Goal: Task Accomplishment & Management: Manage account settings

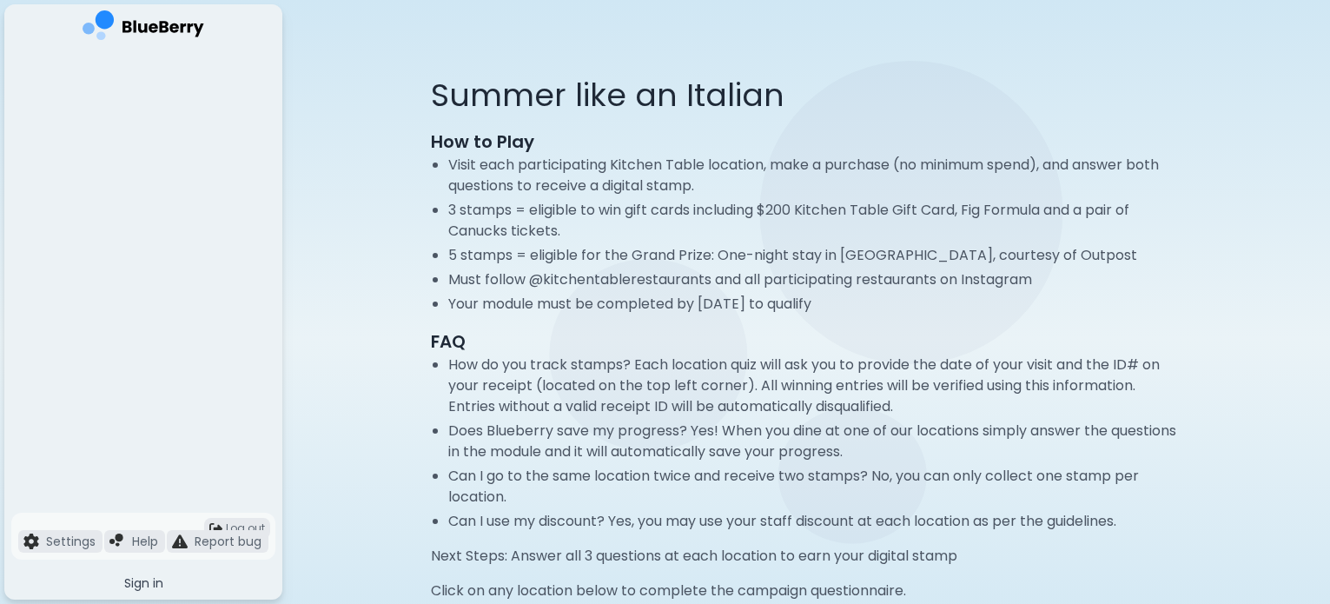
scroll to position [73, 0]
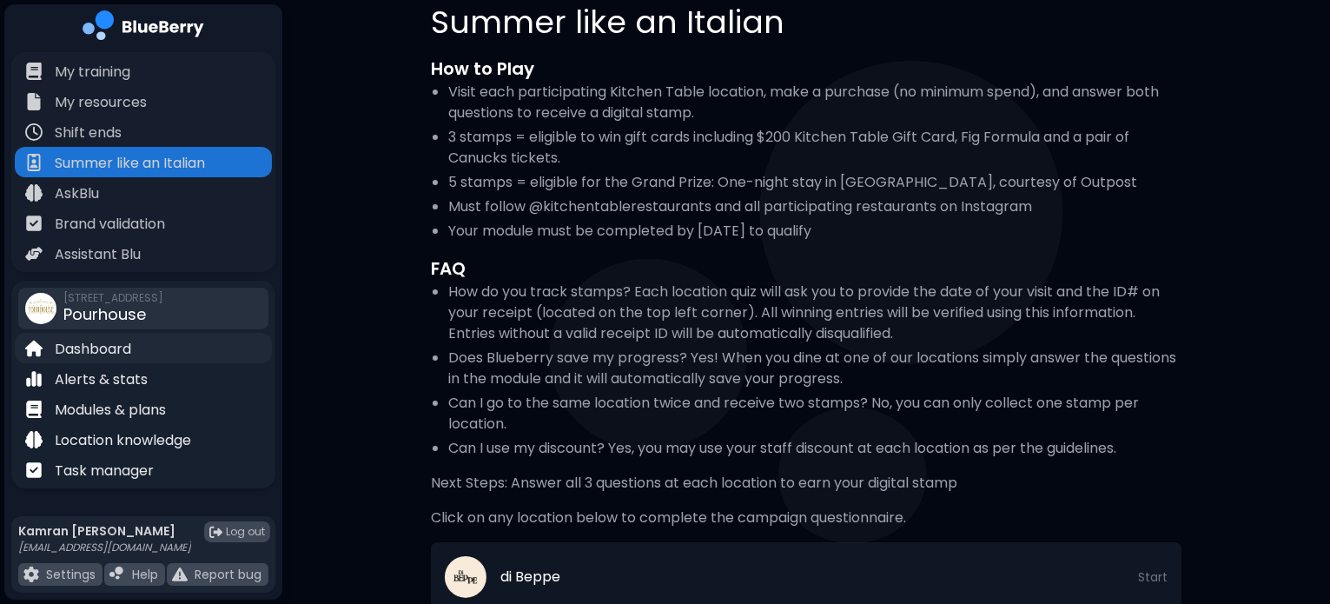
click at [96, 355] on p "Dashboard" at bounding box center [93, 349] width 76 height 21
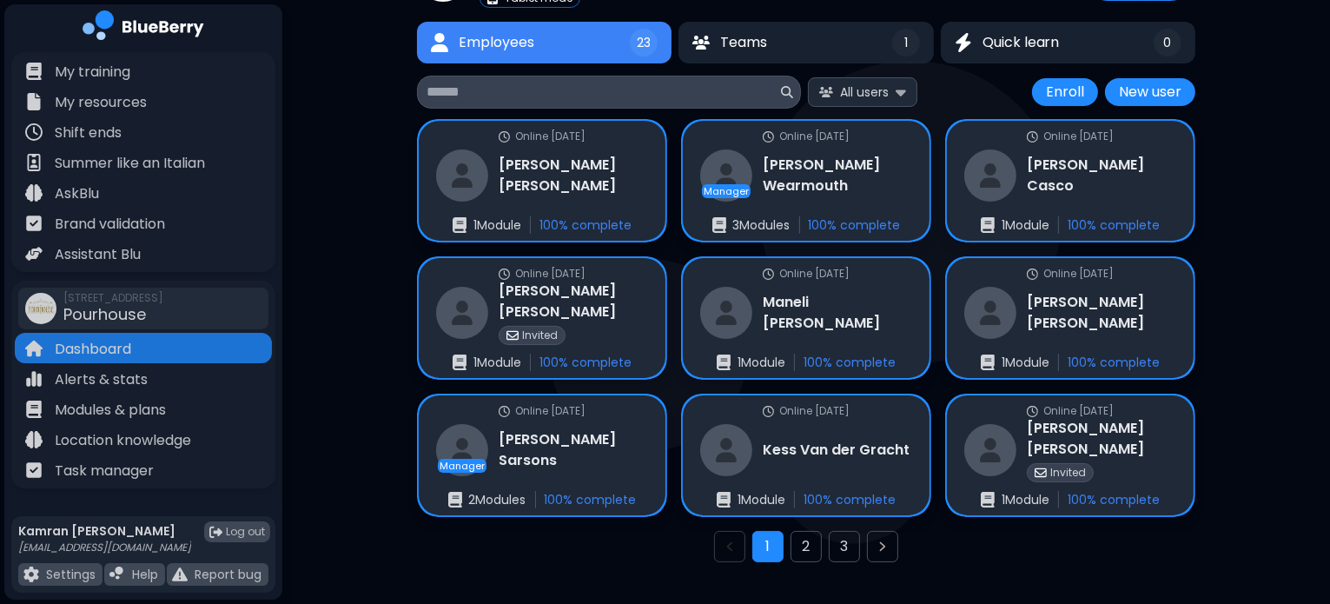
scroll to position [143, 0]
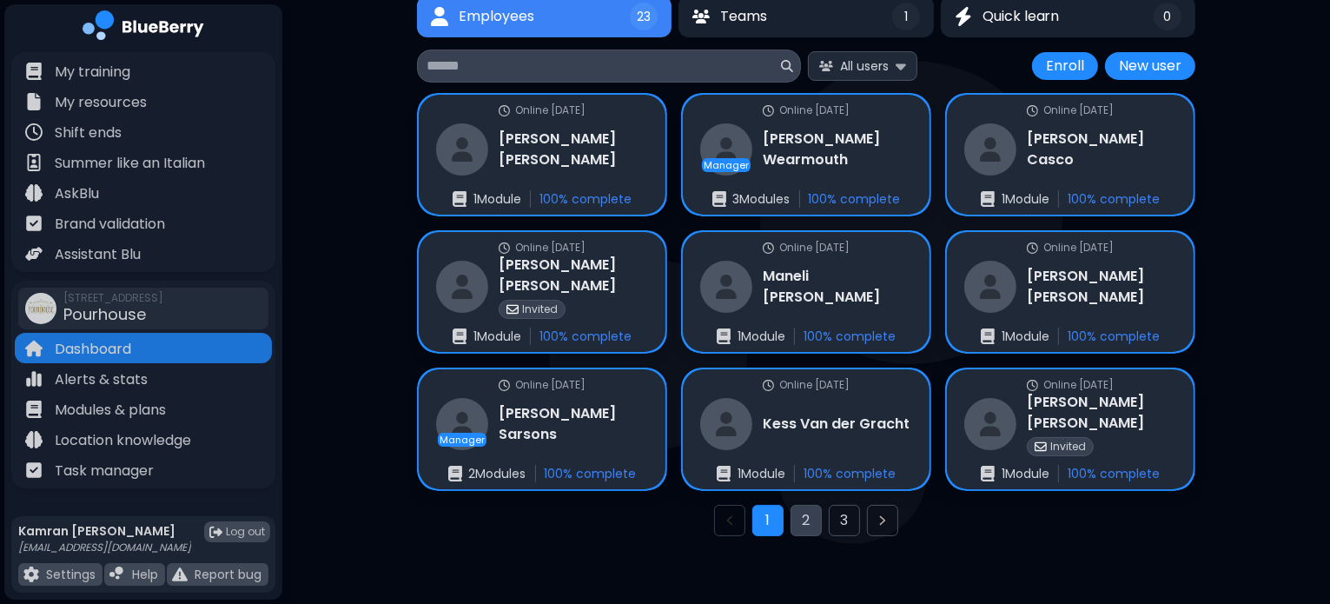
click at [812, 524] on button "2" at bounding box center [806, 520] width 31 height 31
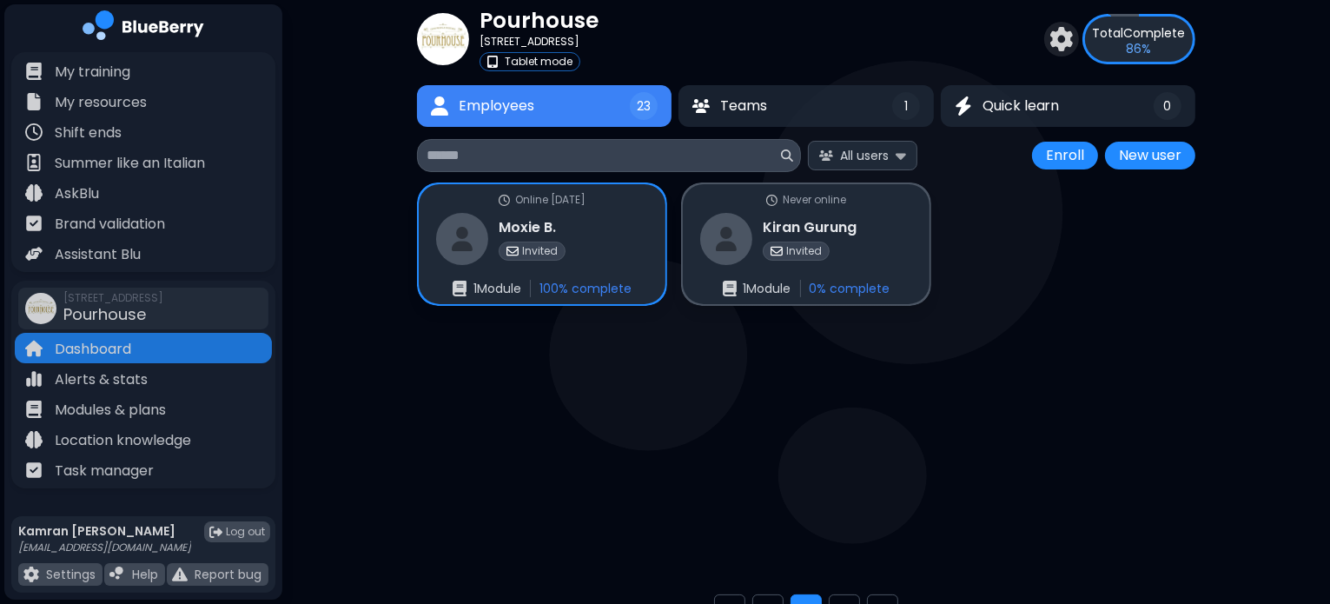
scroll to position [45, 0]
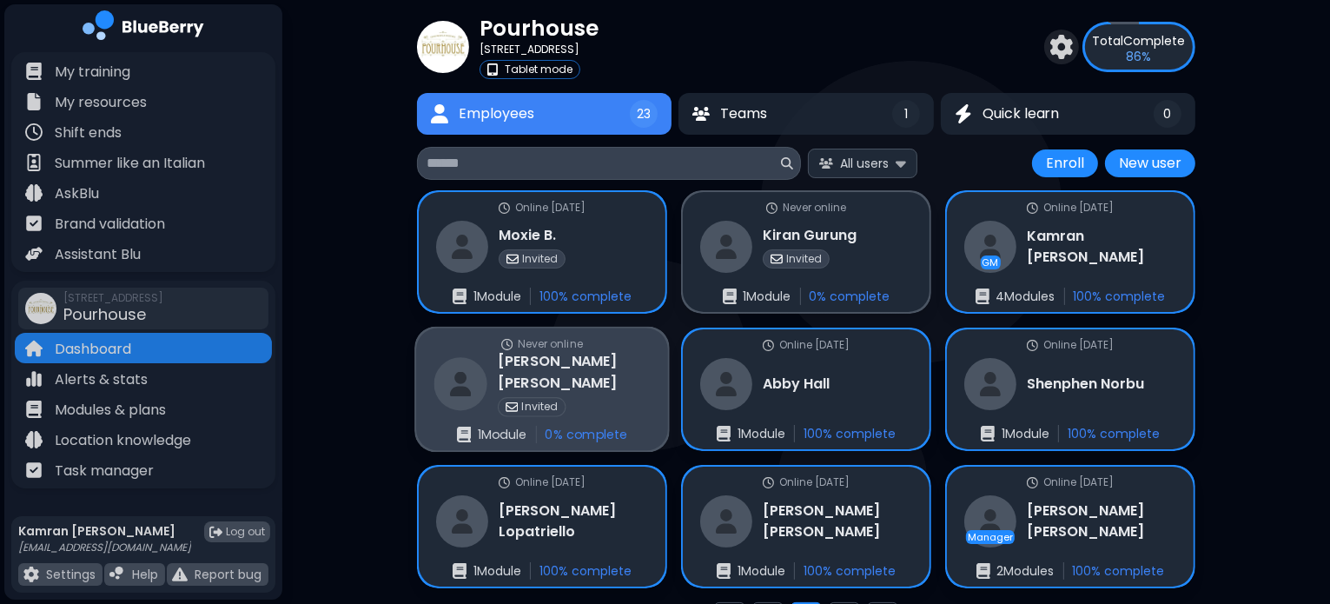
click at [600, 361] on h3 "Daniel Fernández" at bounding box center [574, 372] width 152 height 43
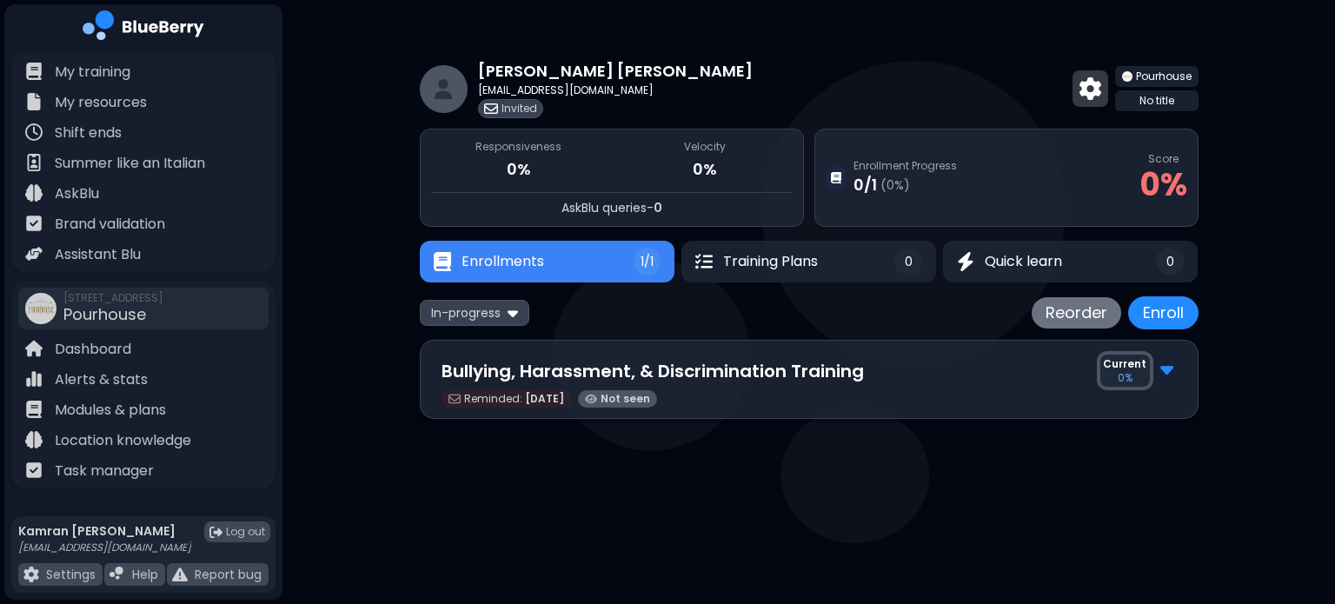
click at [1097, 92] on img at bounding box center [1090, 88] width 22 height 23
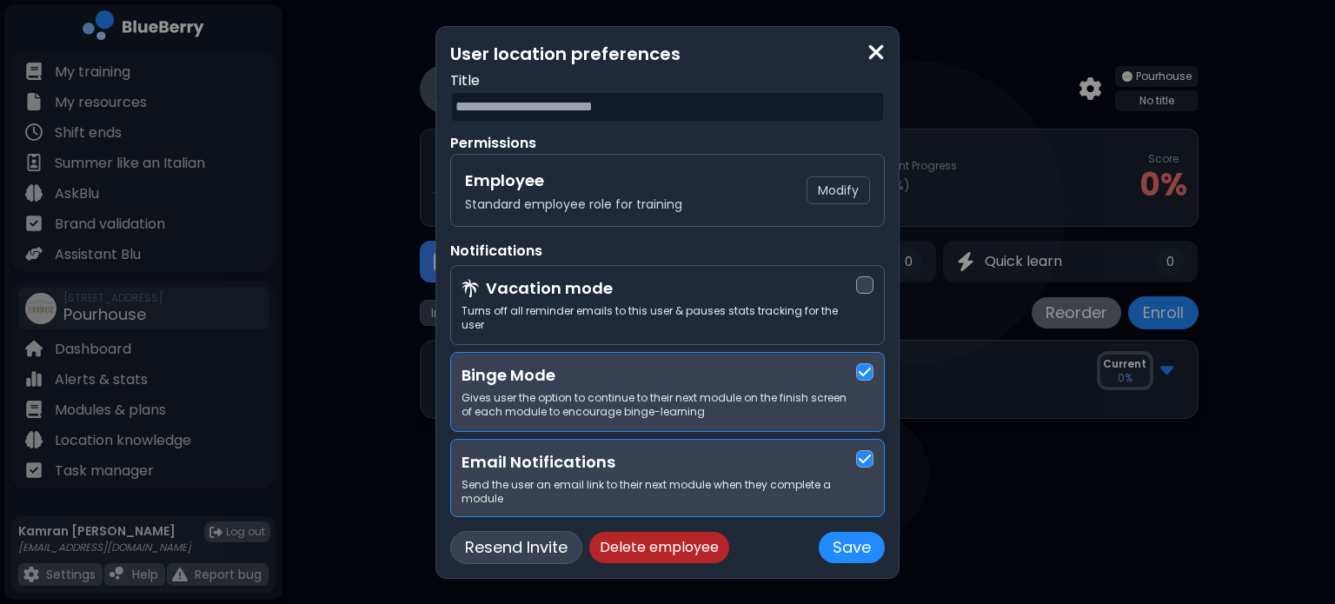
click at [504, 534] on button "Resend Invite" at bounding box center [516, 547] width 132 height 33
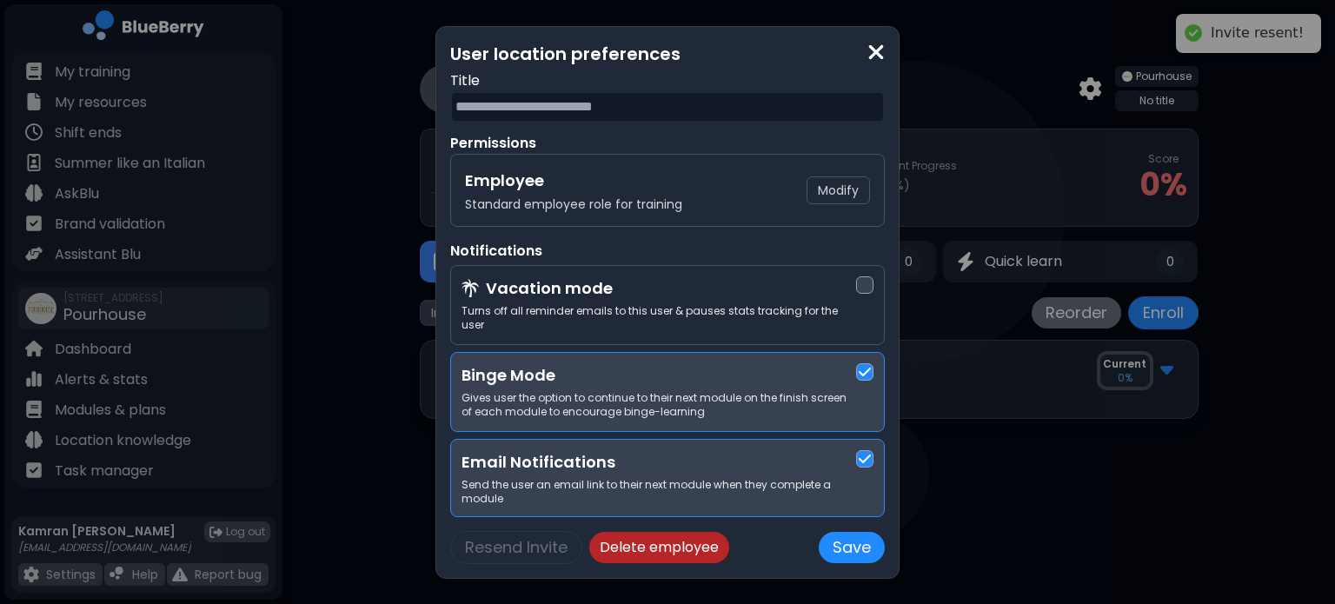
click at [876, 63] on img at bounding box center [875, 52] width 17 height 23
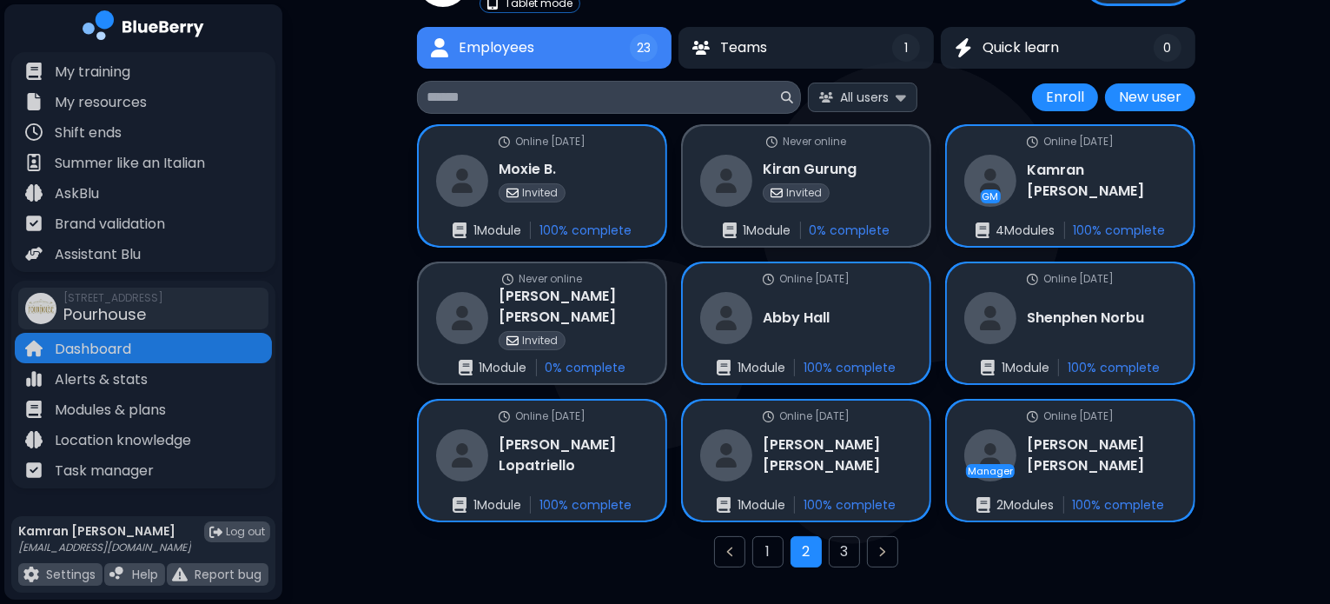
scroll to position [115, 0]
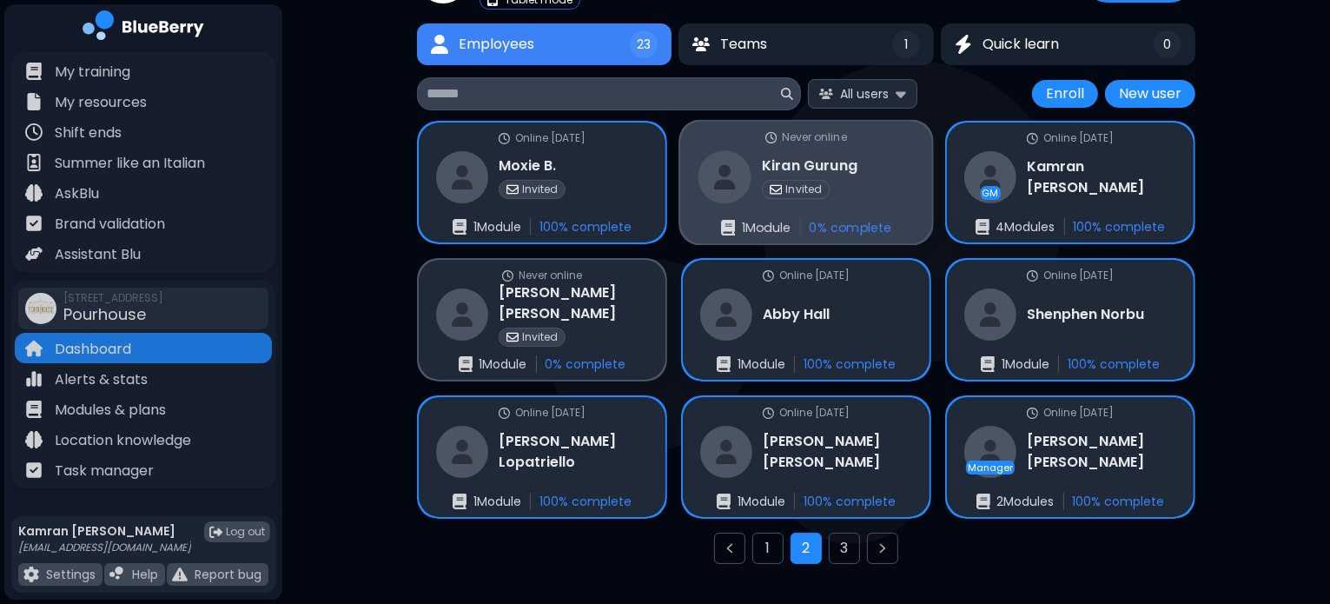
click at [875, 182] on div "Never online Kiran Gurung Invited 1 Module 0 % complete" at bounding box center [806, 183] width 252 height 123
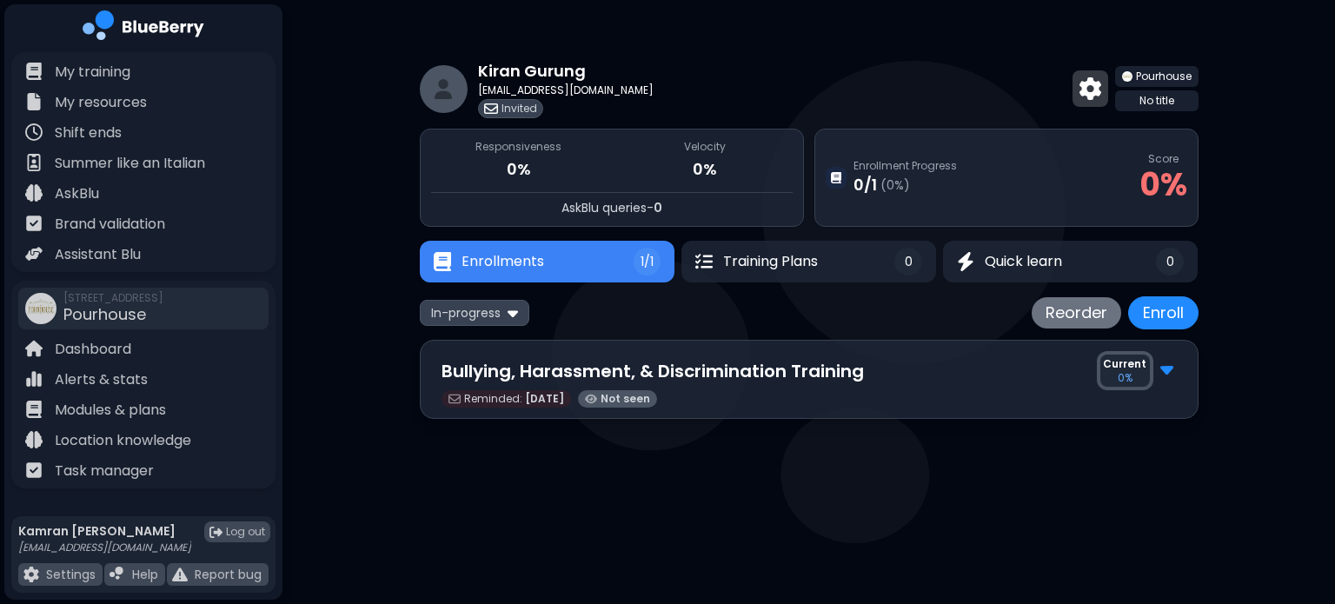
click at [1082, 81] on img at bounding box center [1090, 88] width 22 height 23
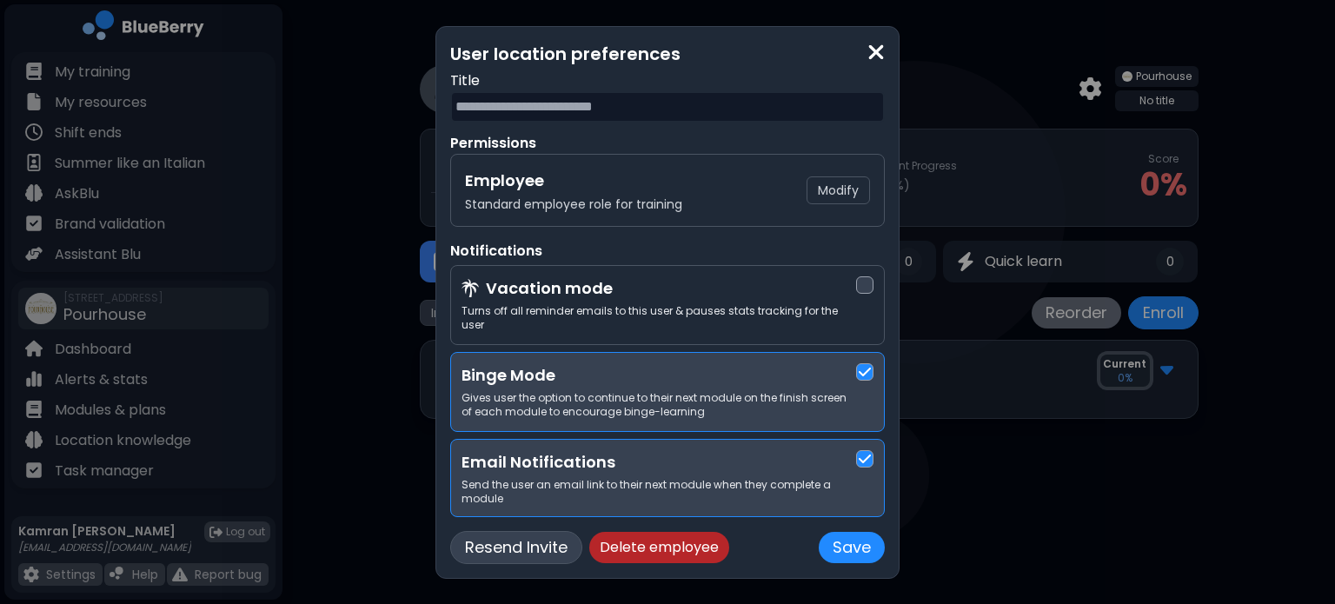
click at [559, 548] on button "Resend Invite" at bounding box center [516, 547] width 132 height 33
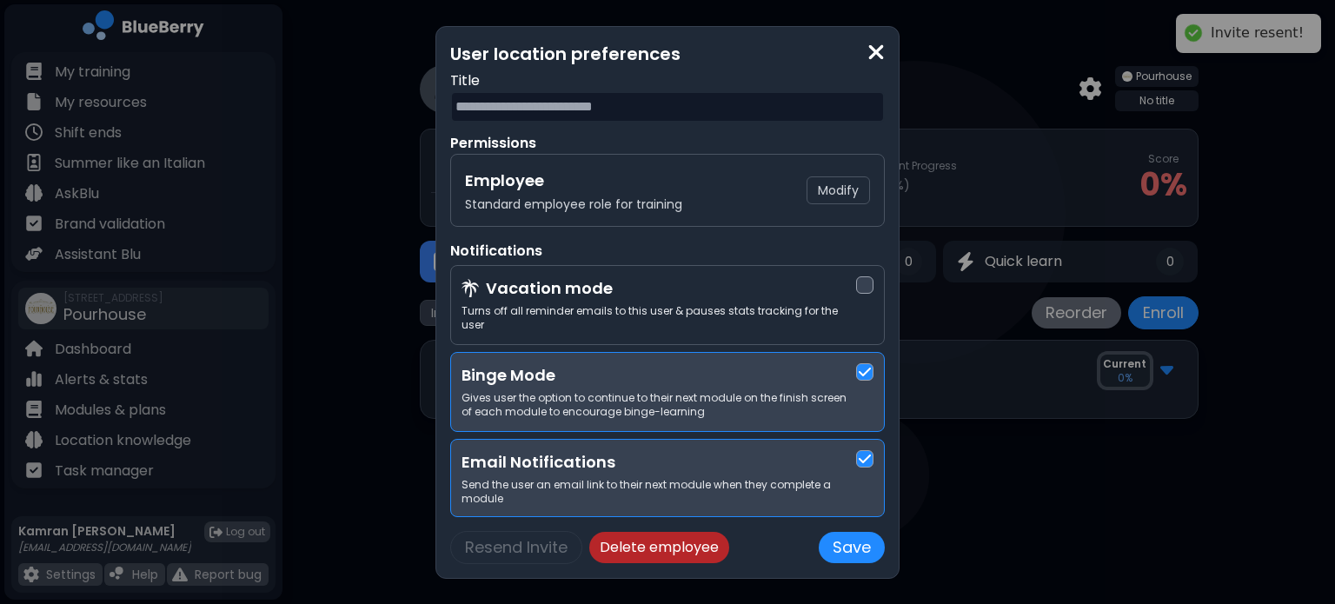
click at [871, 57] on img at bounding box center [875, 52] width 17 height 23
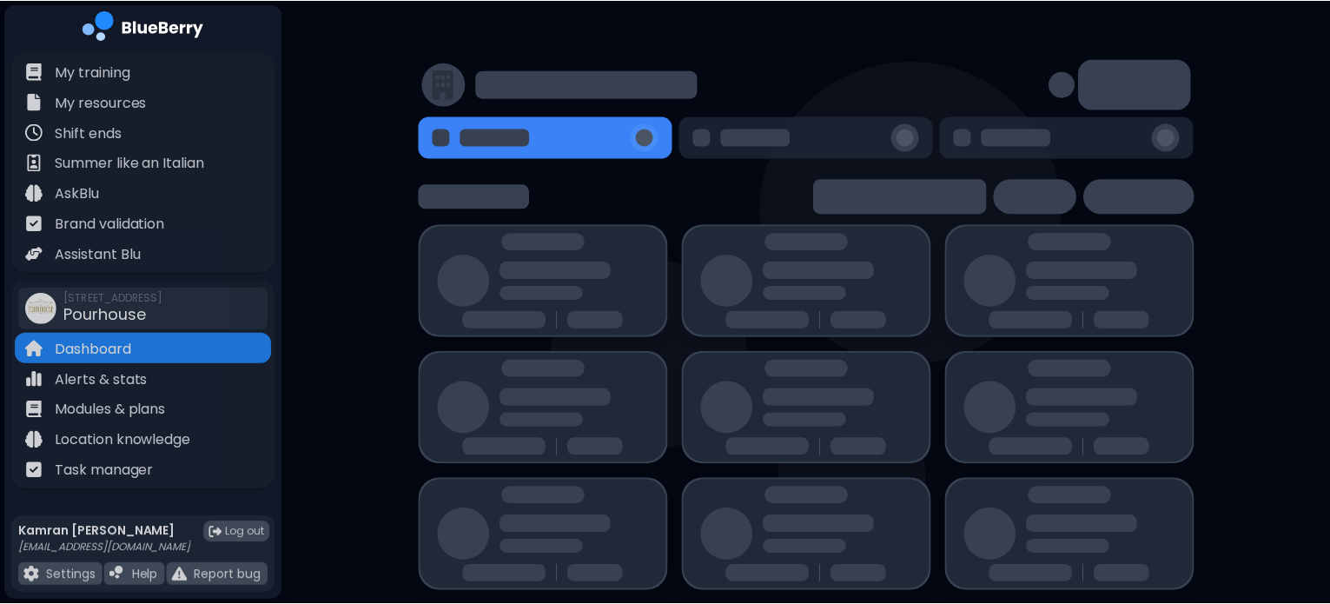
scroll to position [115, 0]
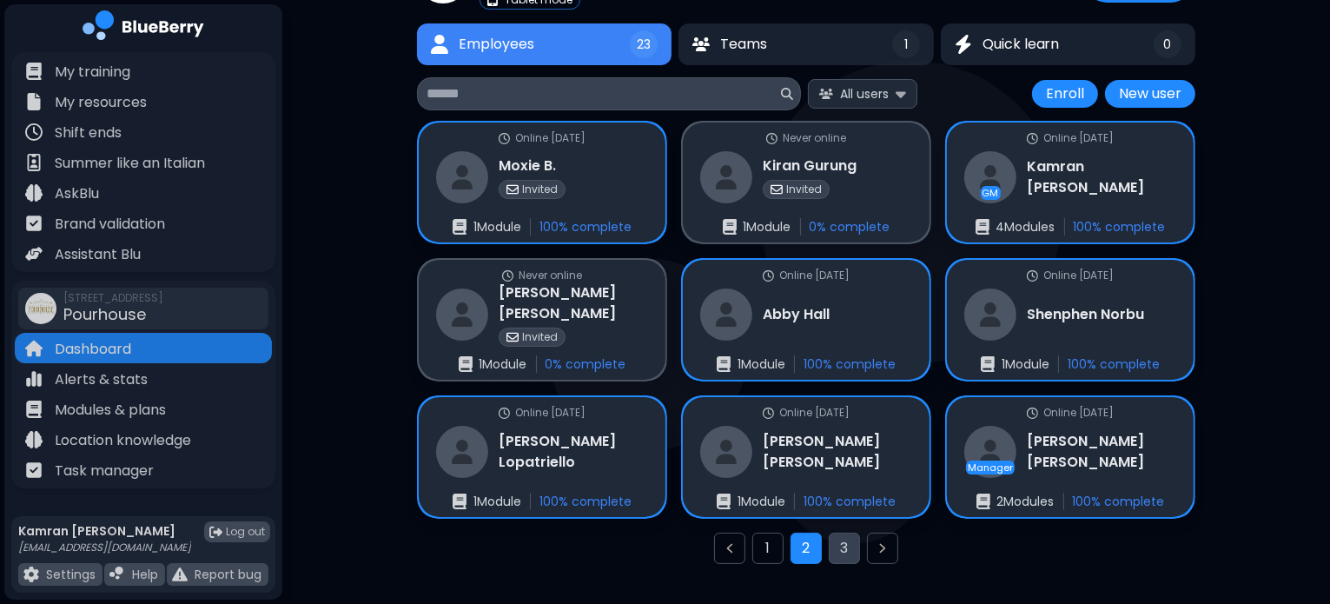
click at [841, 548] on button "3" at bounding box center [844, 548] width 31 height 31
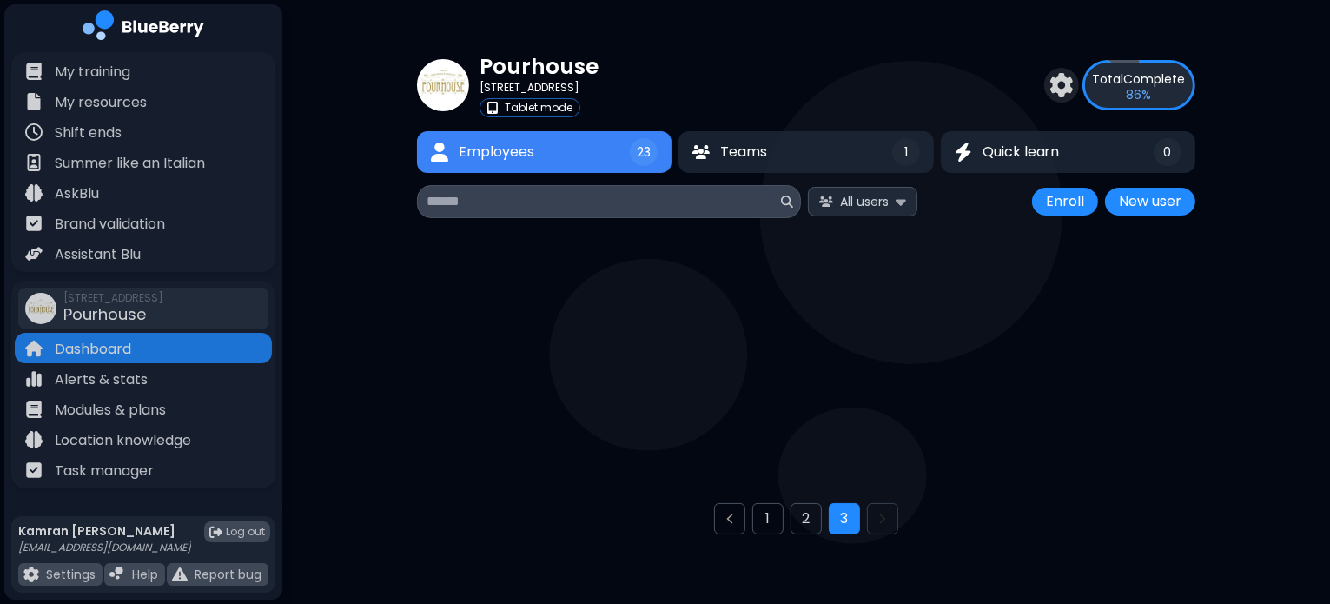
scroll to position [6, 0]
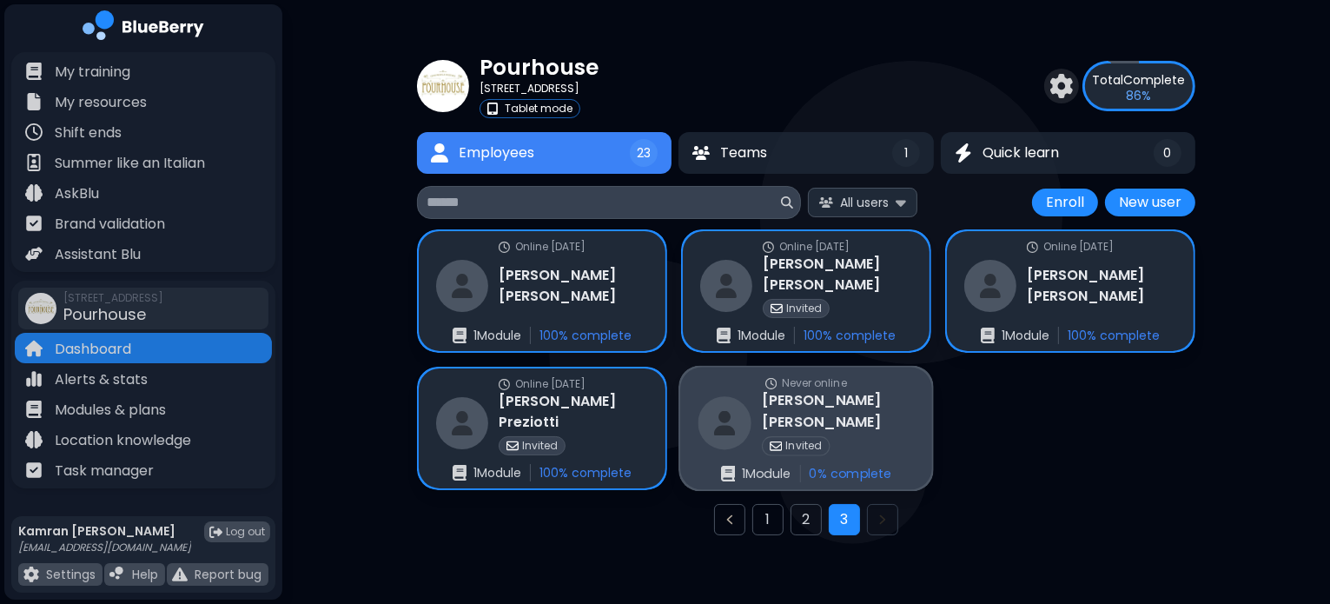
click at [911, 437] on div "Never online Hugo Russell Invited 1 Module 0 % complete" at bounding box center [806, 429] width 252 height 123
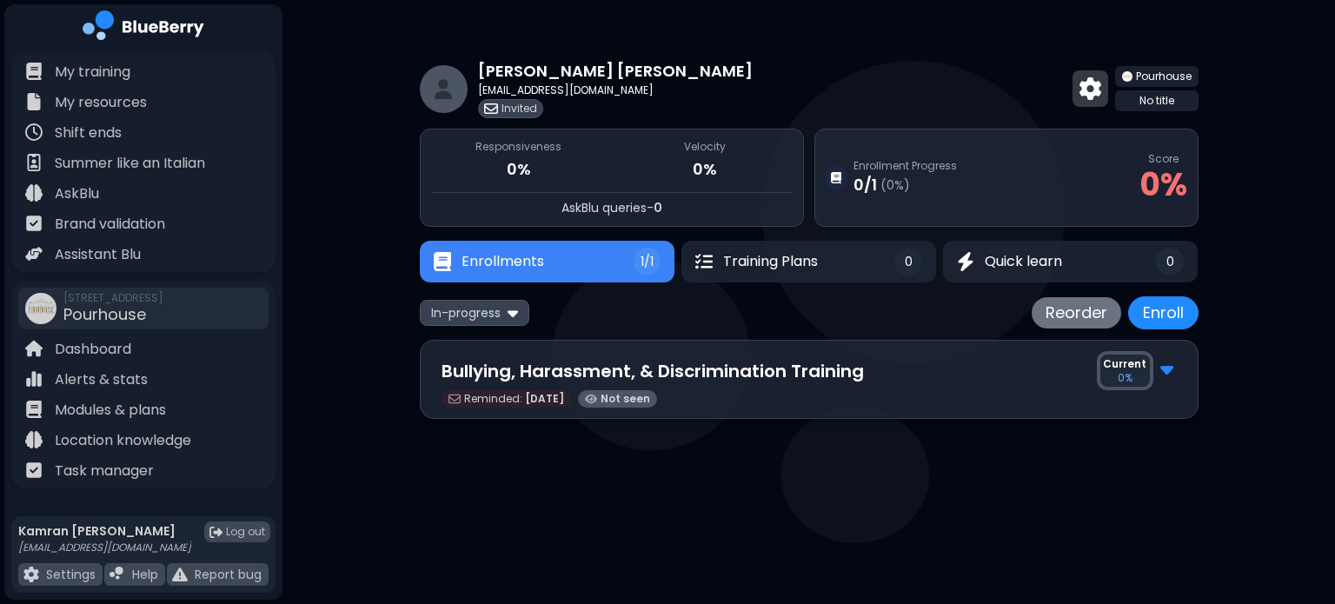
click at [1091, 96] on img at bounding box center [1090, 88] width 22 height 23
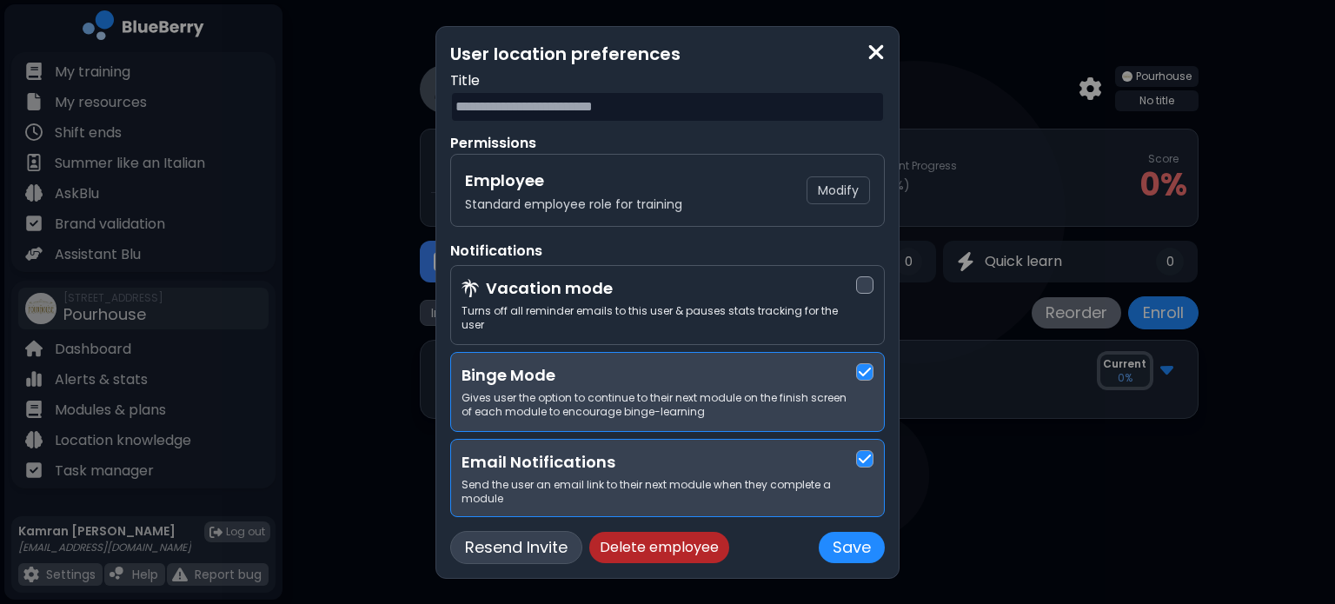
click at [483, 544] on button "Resend Invite" at bounding box center [516, 547] width 132 height 33
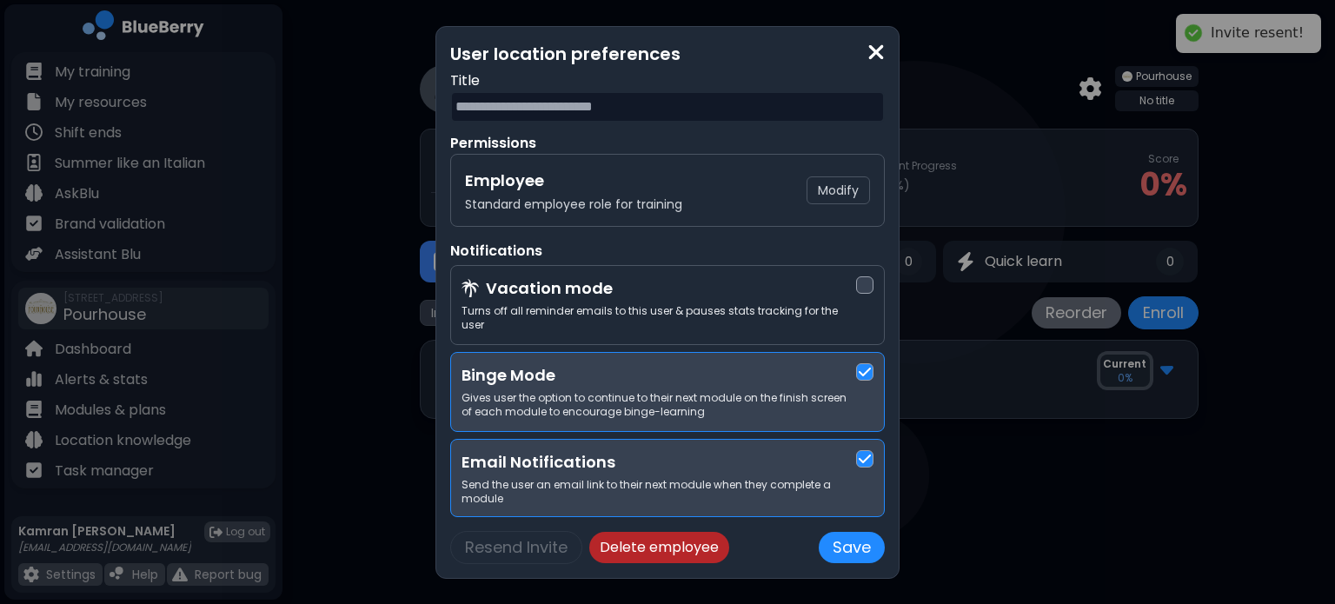
click at [881, 58] on img at bounding box center [875, 52] width 17 height 23
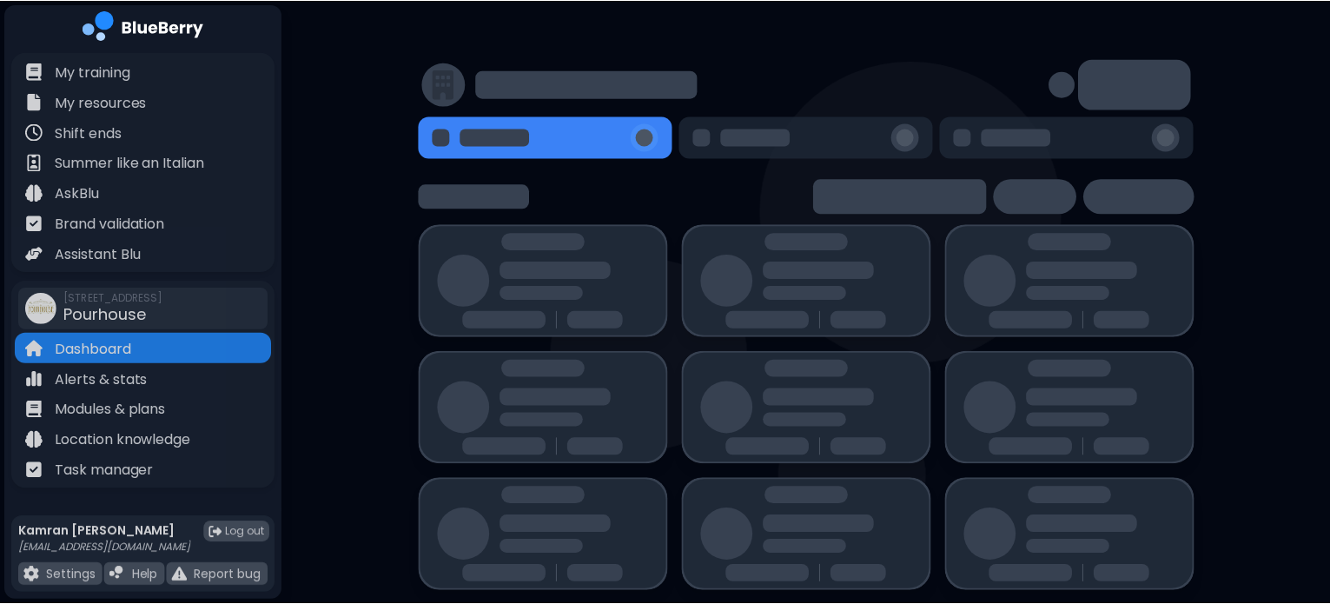
scroll to position [6, 0]
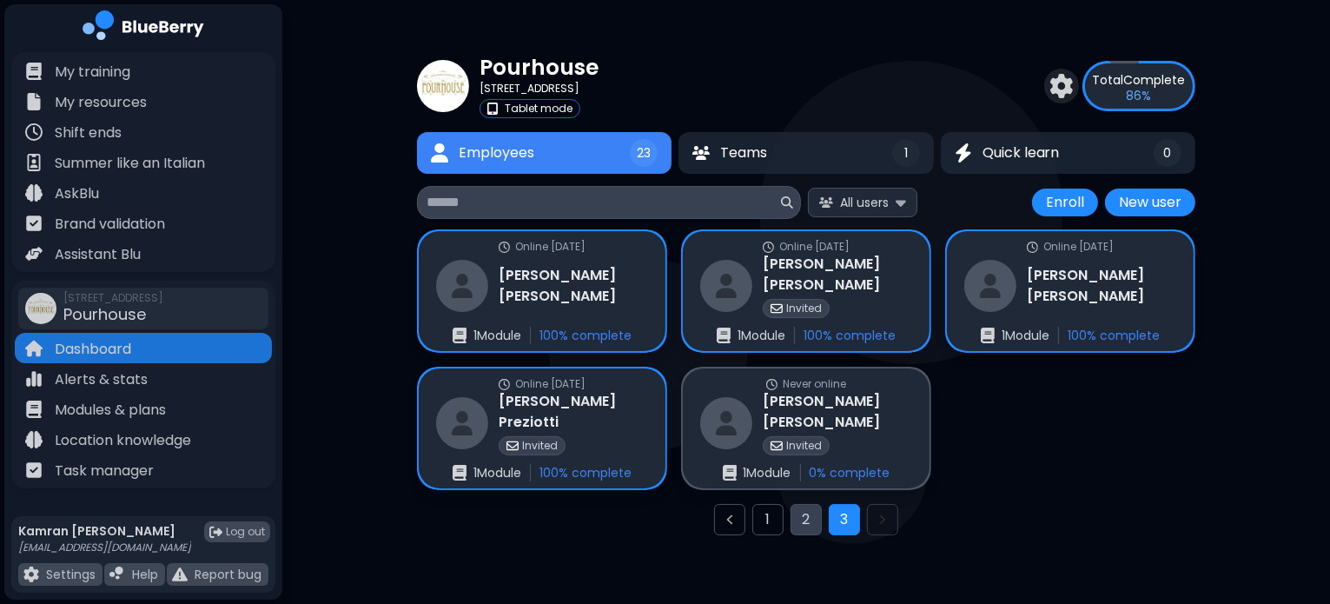
click at [809, 519] on button "2" at bounding box center [806, 519] width 31 height 31
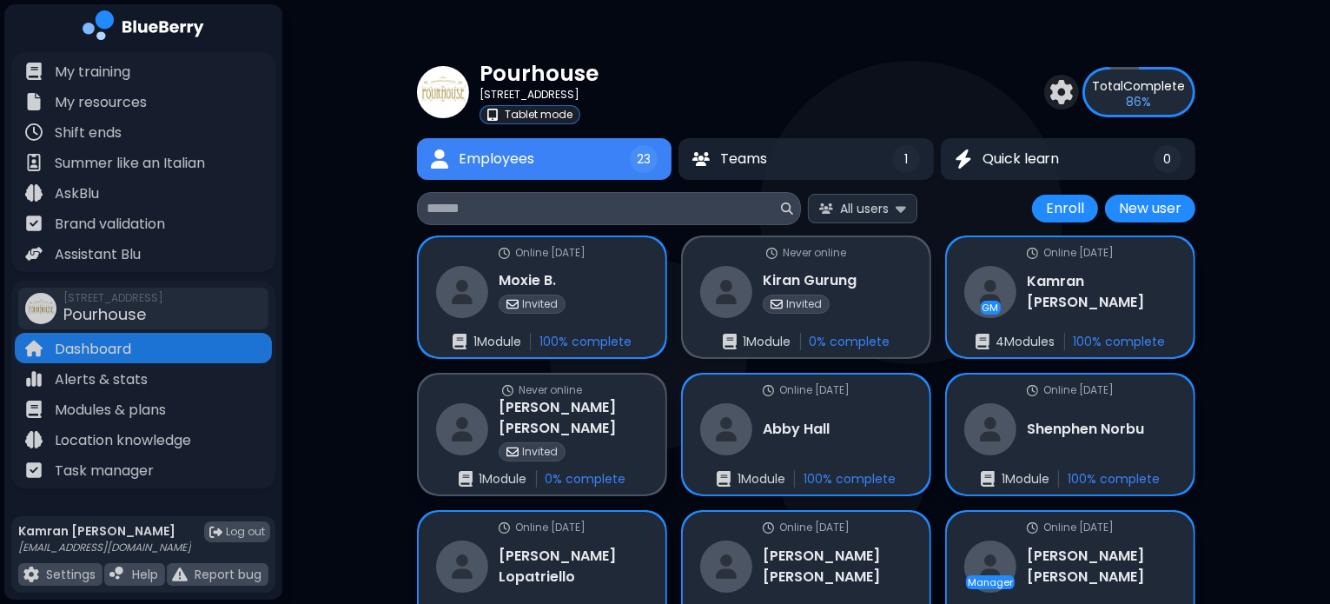
click at [556, 116] on p "Tablet mode" at bounding box center [539, 115] width 68 height 14
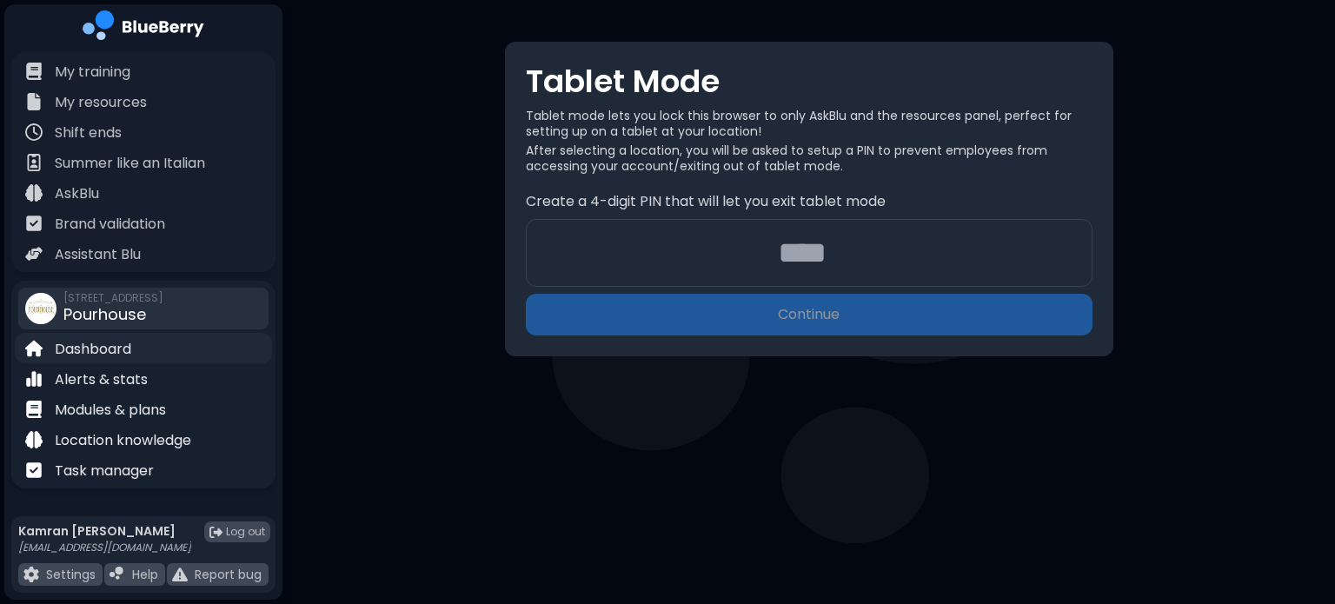
click at [70, 345] on p "Dashboard" at bounding box center [93, 349] width 76 height 21
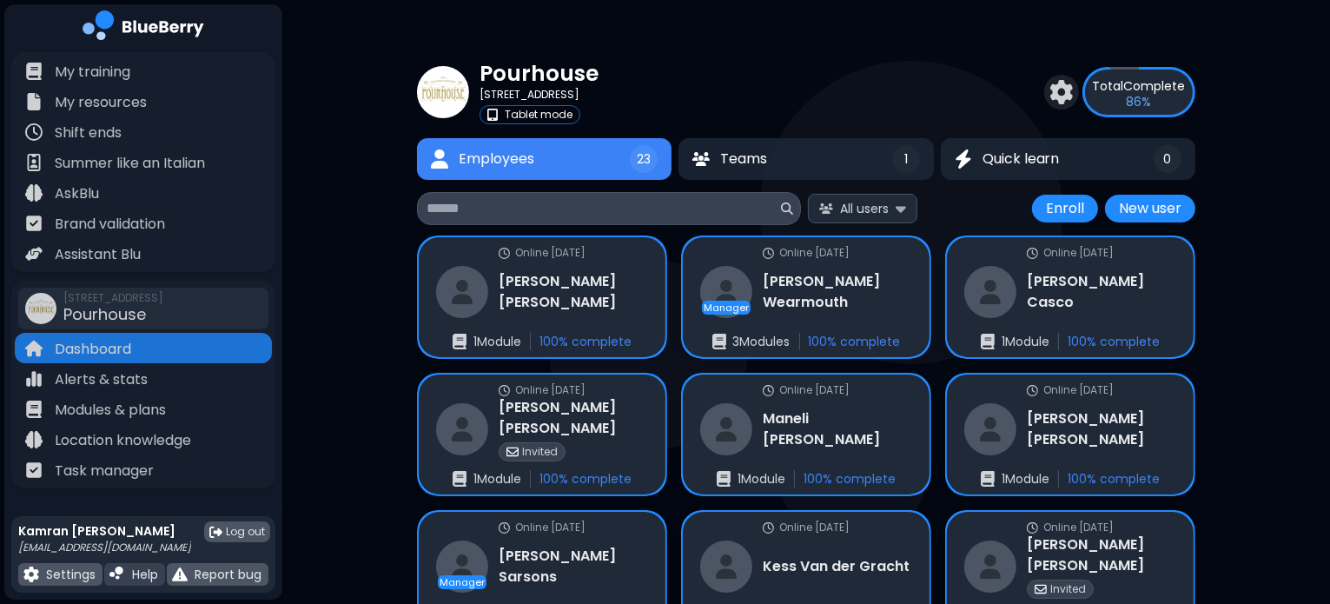
click at [138, 572] on p "Help" at bounding box center [145, 575] width 26 height 16
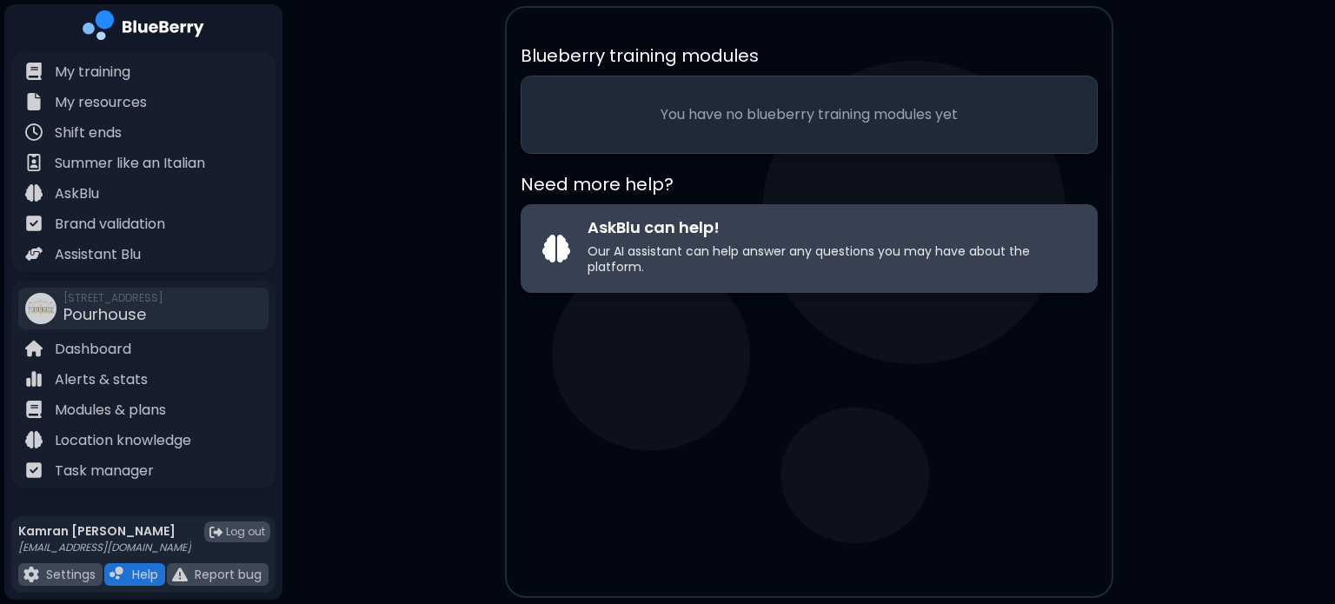
click at [751, 245] on p "Our AI assistant can help answer any questions you may have about the platform." at bounding box center [831, 258] width 488 height 31
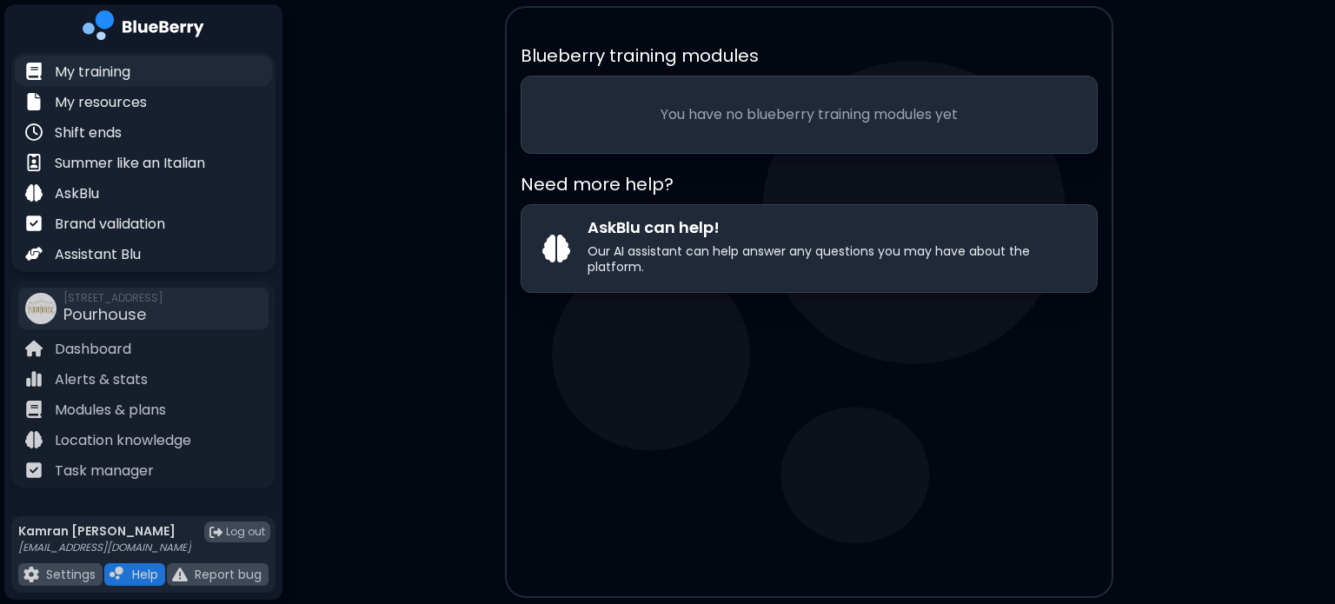
click at [97, 76] on p "My training" at bounding box center [93, 72] width 76 height 21
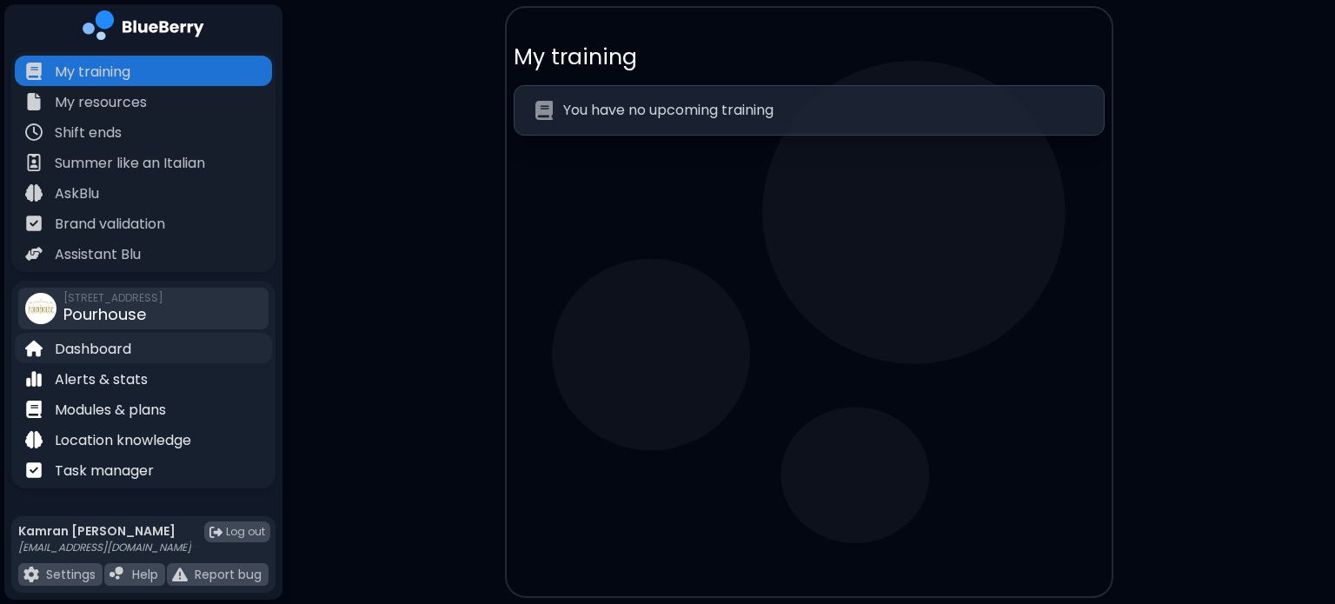
click at [116, 345] on p "Dashboard" at bounding box center [93, 349] width 76 height 21
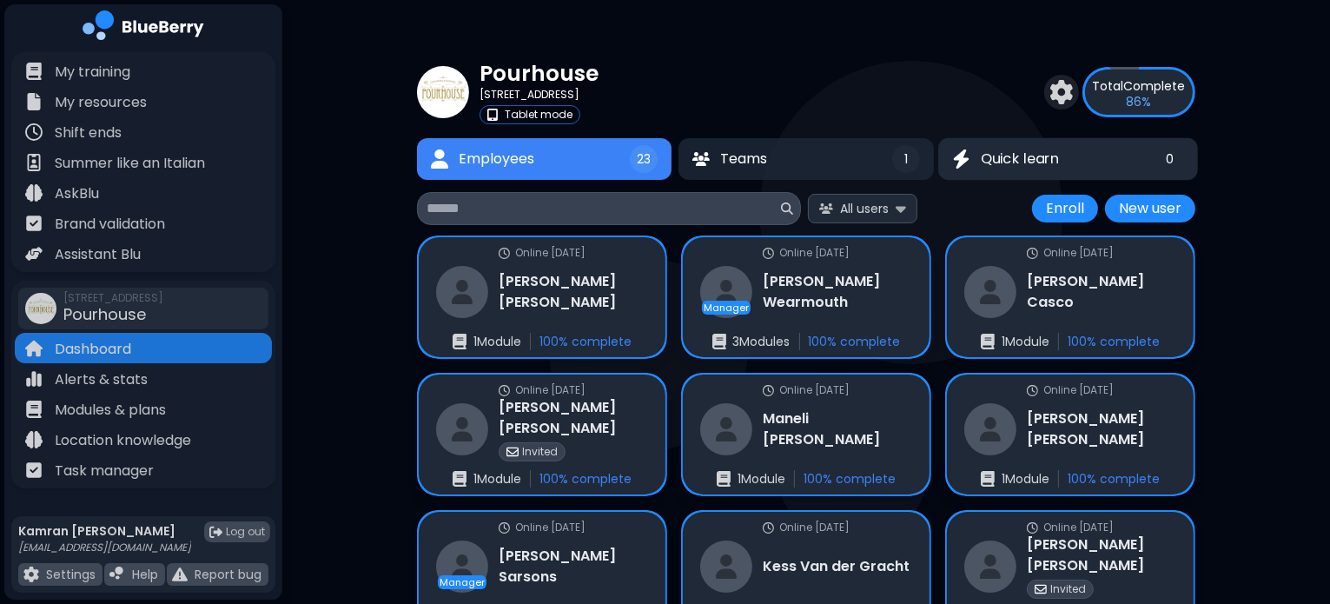
scroll to position [143, 0]
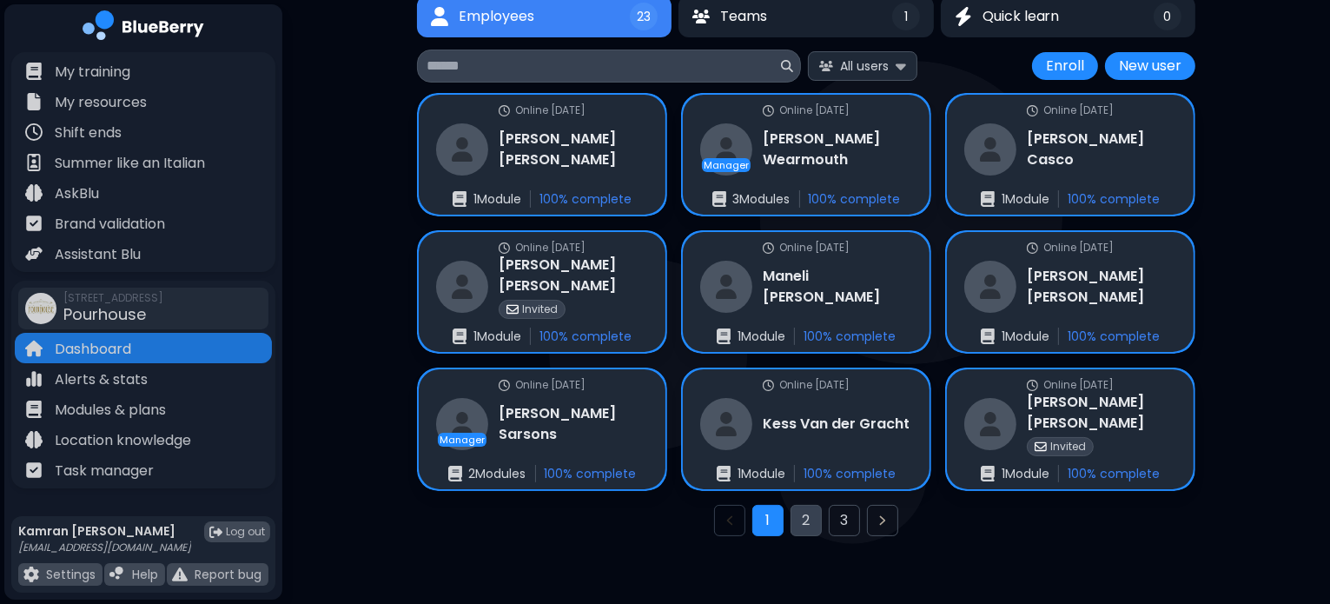
click at [813, 527] on button "2" at bounding box center [806, 520] width 31 height 31
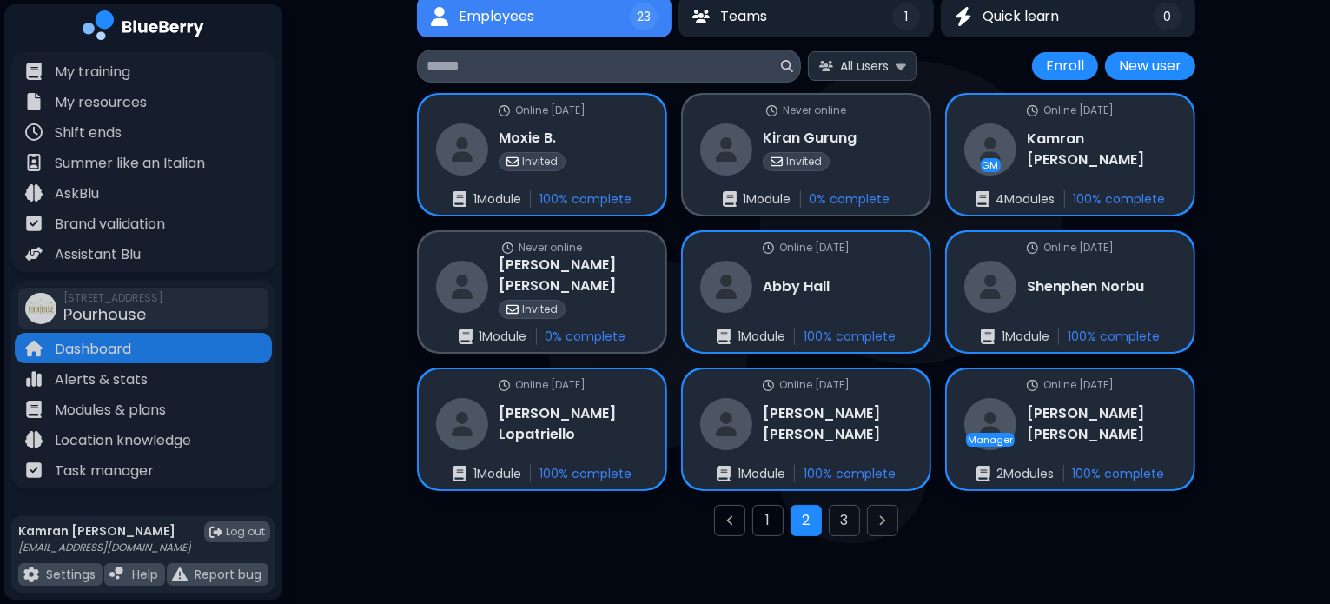
scroll to position [143, 0]
click at [848, 514] on button "3" at bounding box center [844, 520] width 31 height 31
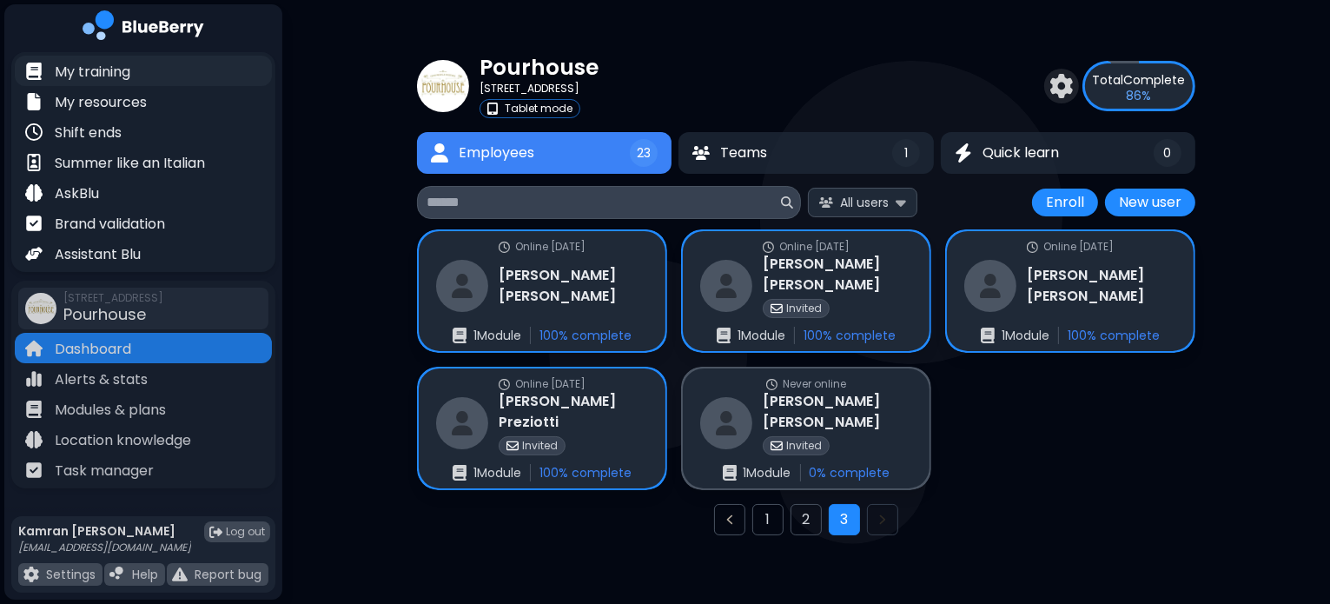
click at [126, 70] on p "My training" at bounding box center [93, 72] width 76 height 21
